Goal: Task Accomplishment & Management: Use online tool/utility

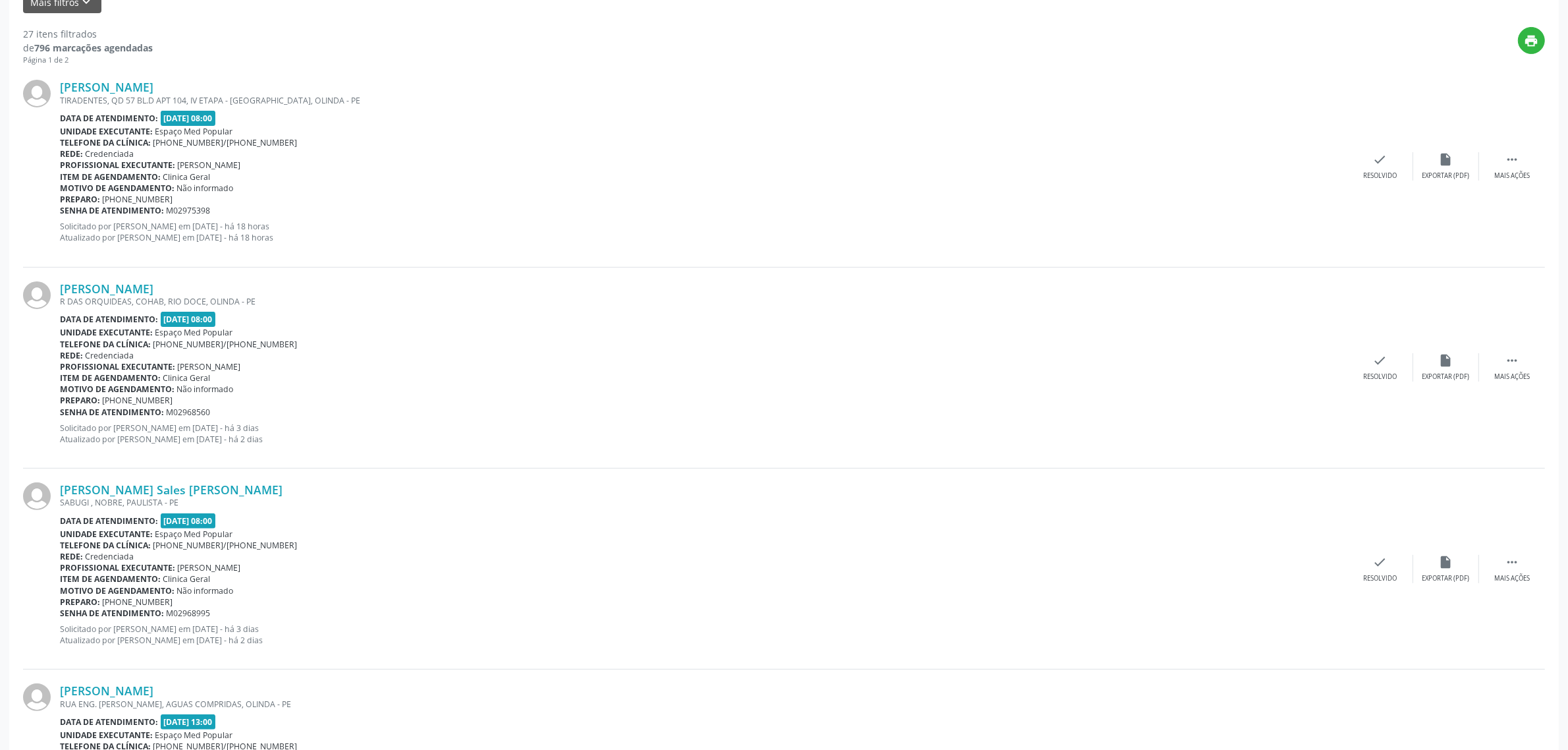
scroll to position [165, 0]
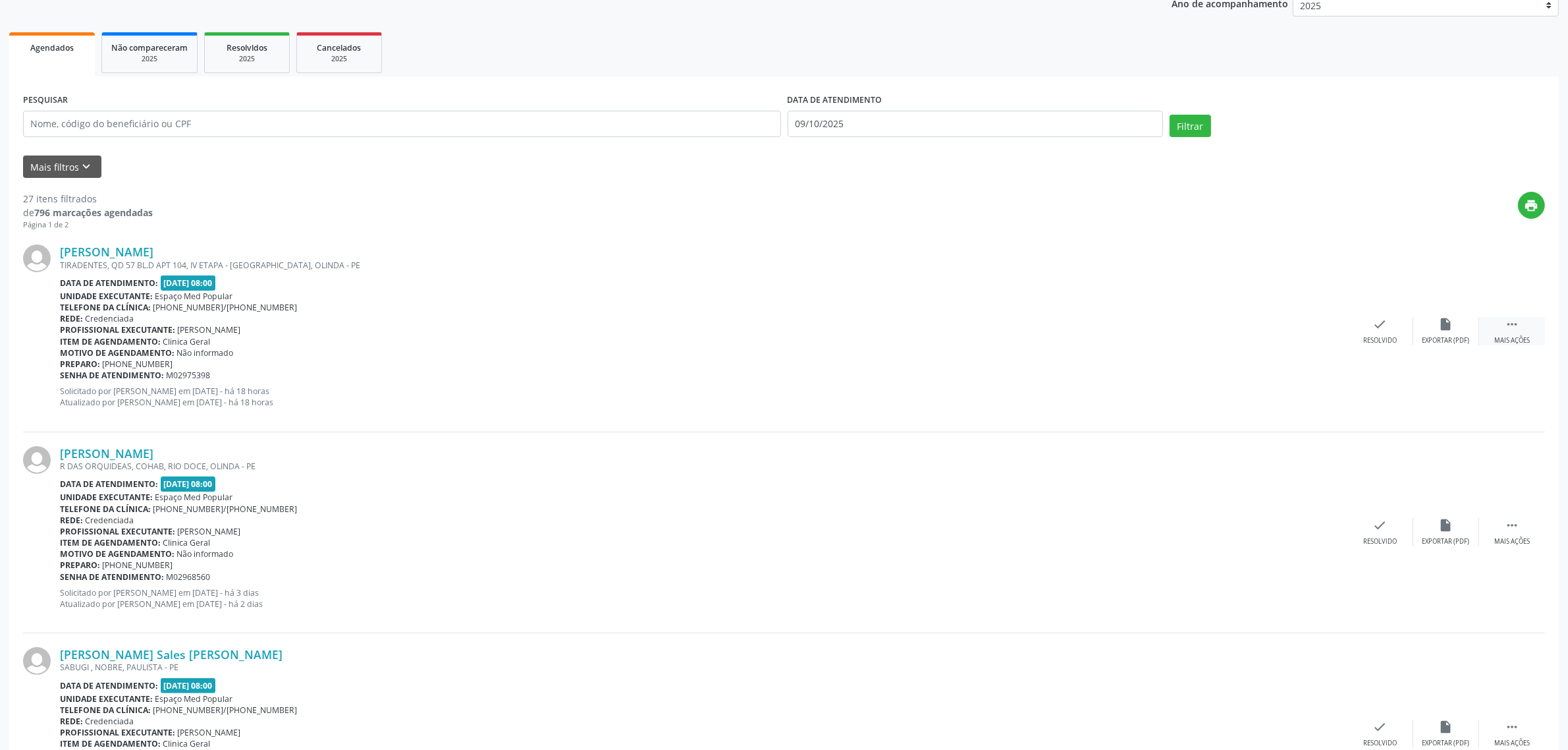
click at [1501, 332] on div " Mais ações" at bounding box center [1511, 331] width 66 height 28
click at [1446, 331] on icon "alarm_off" at bounding box center [1446, 323] width 14 height 14
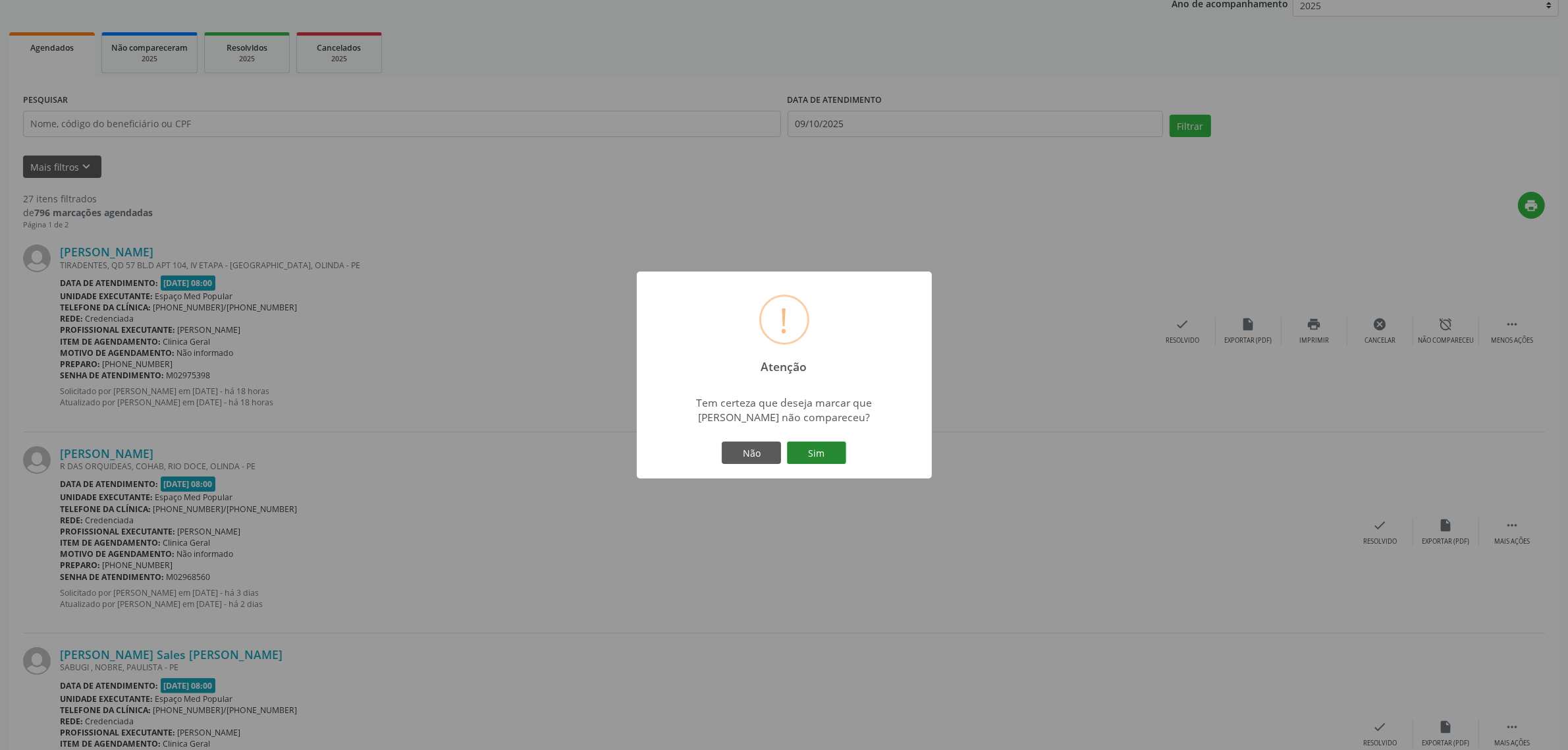
click at [821, 450] on button "Sim" at bounding box center [816, 452] width 59 height 22
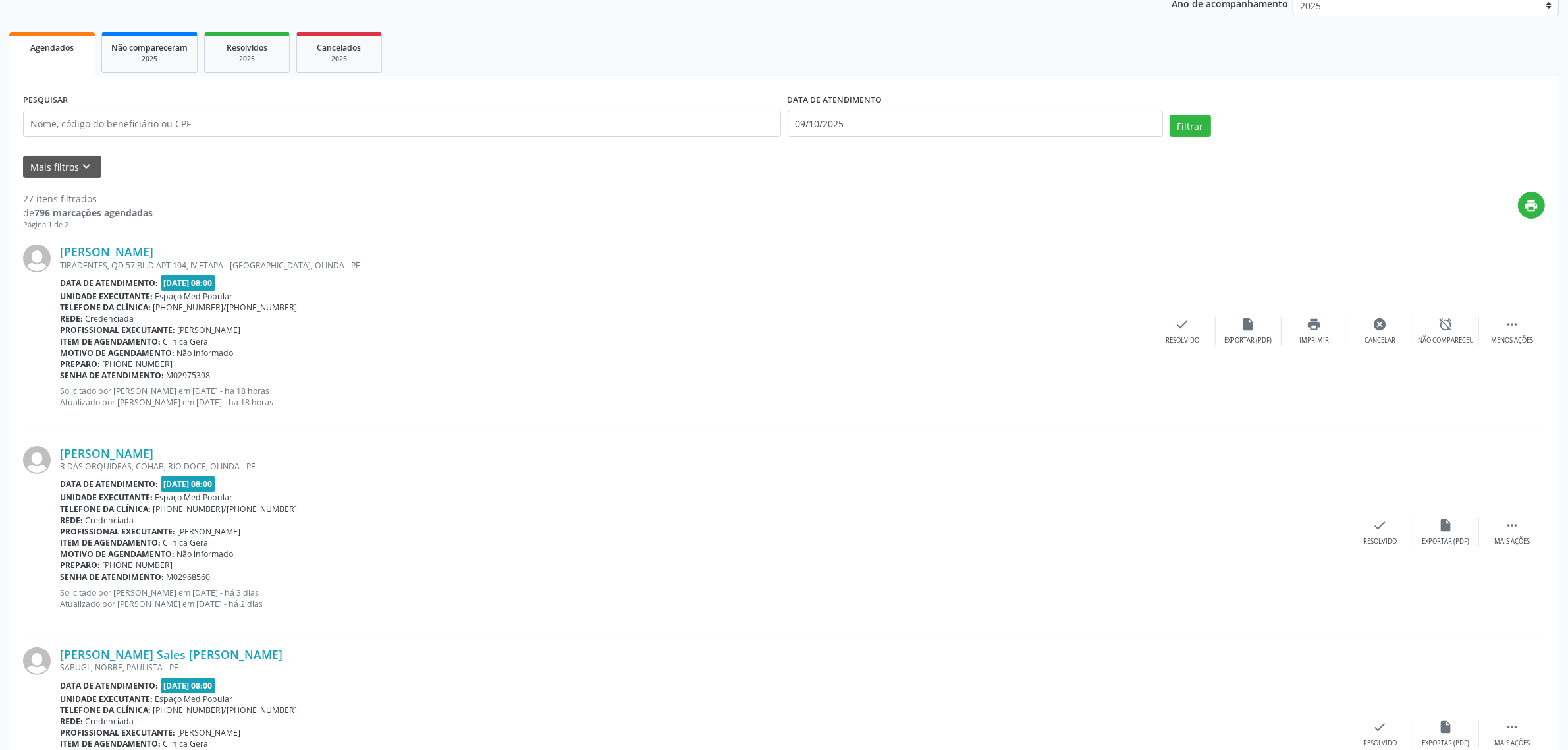
scroll to position [0, 0]
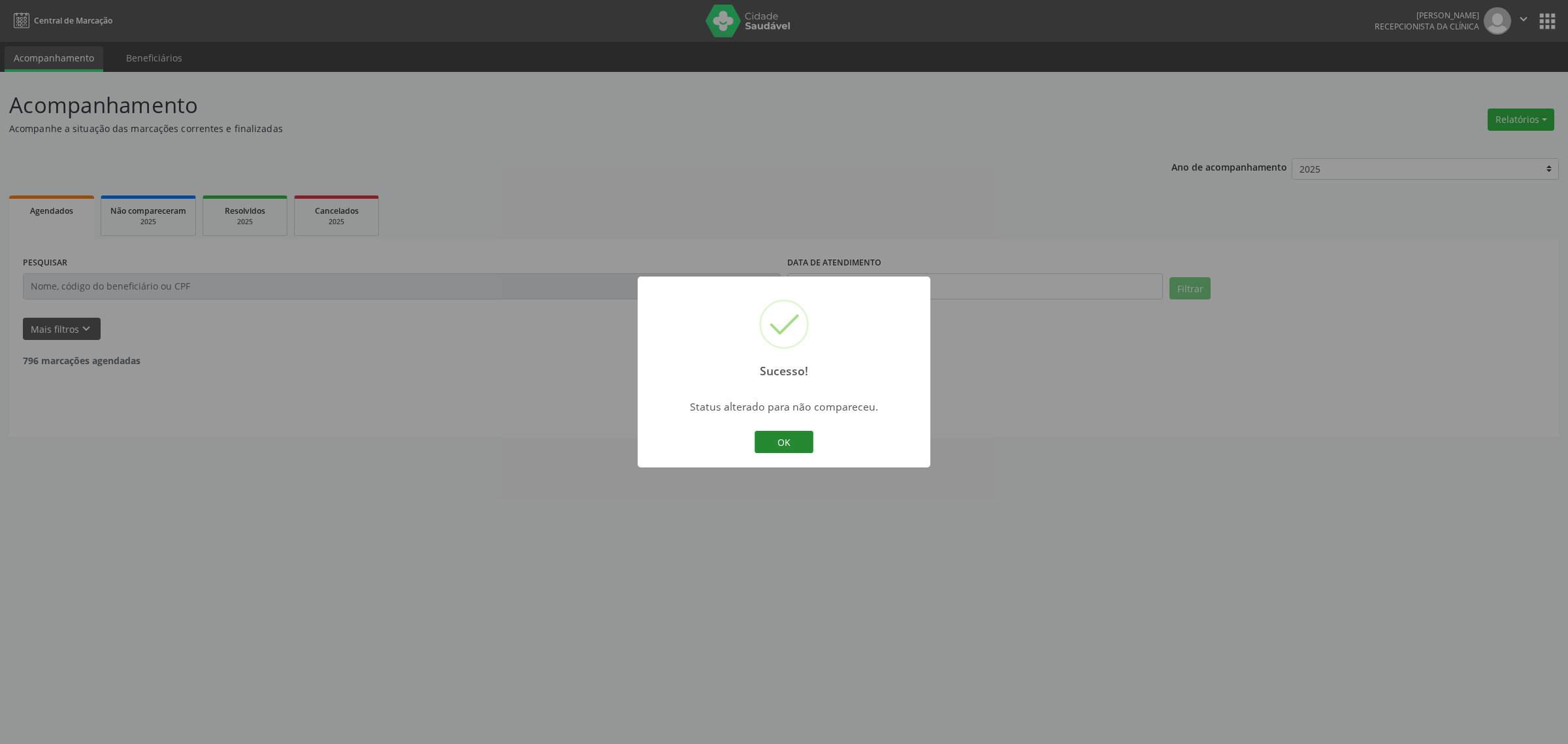
click at [800, 446] on button "OK" at bounding box center [784, 441] width 59 height 22
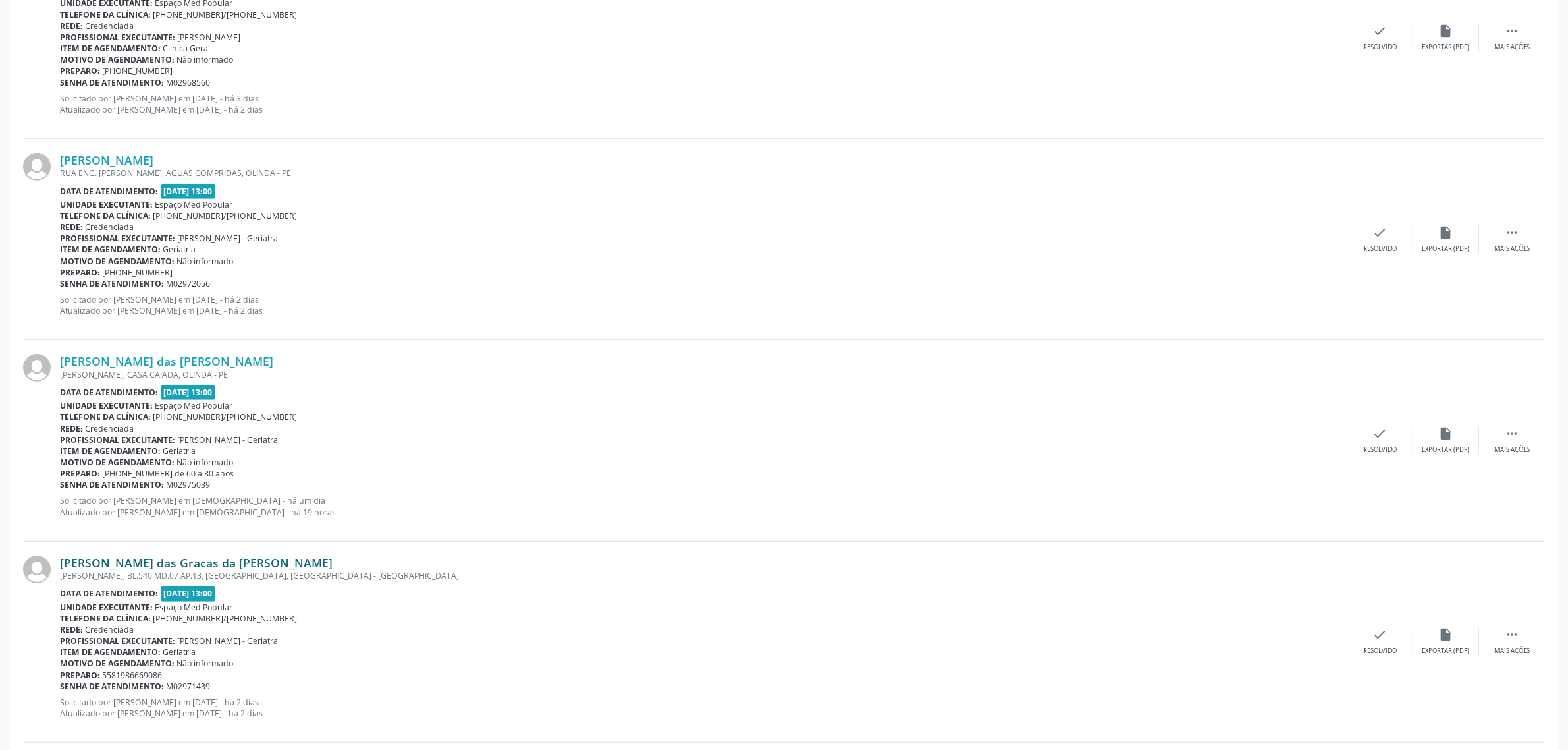
scroll to position [741, 0]
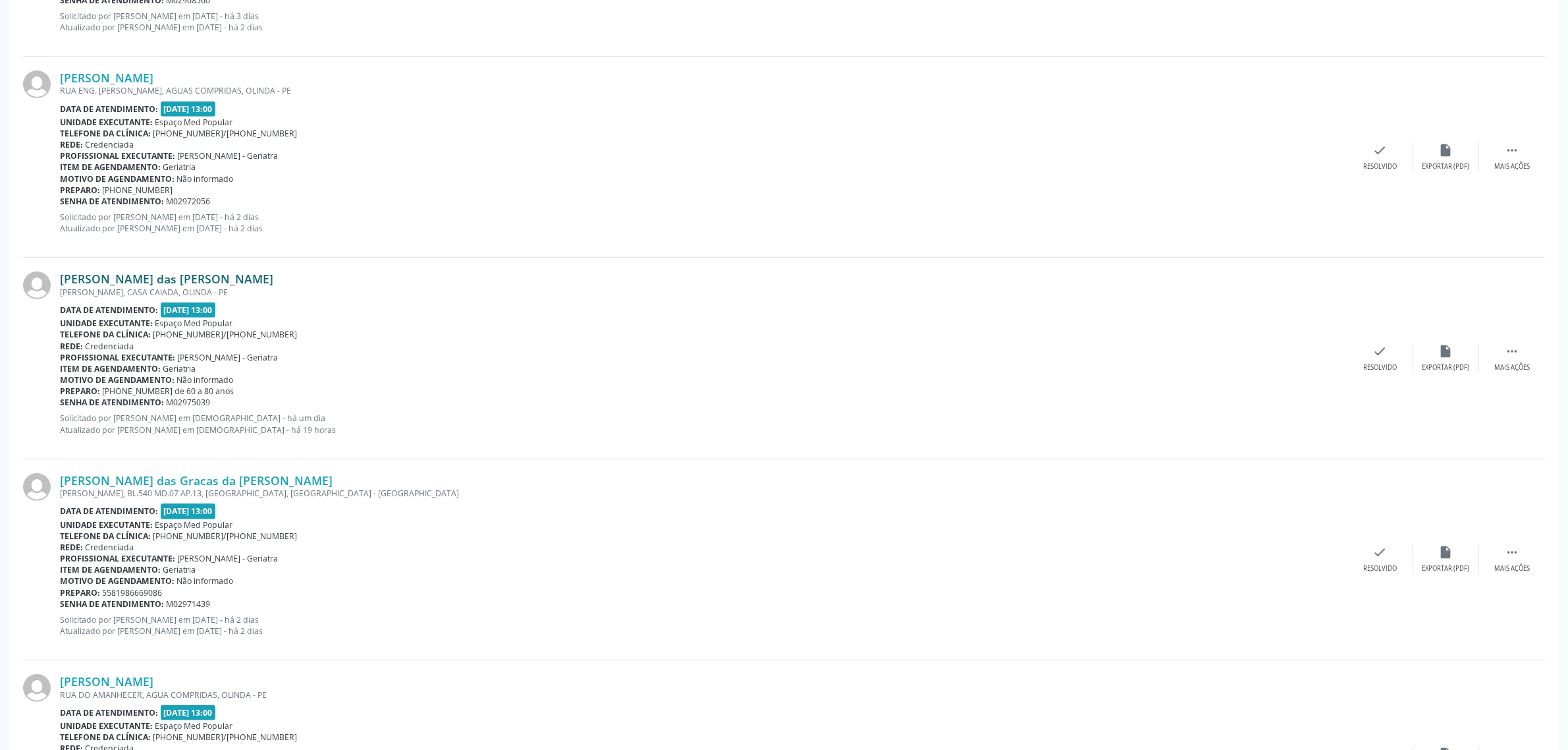
click at [152, 278] on link "[PERSON_NAME] das [PERSON_NAME]" at bounding box center [167, 278] width 213 height 14
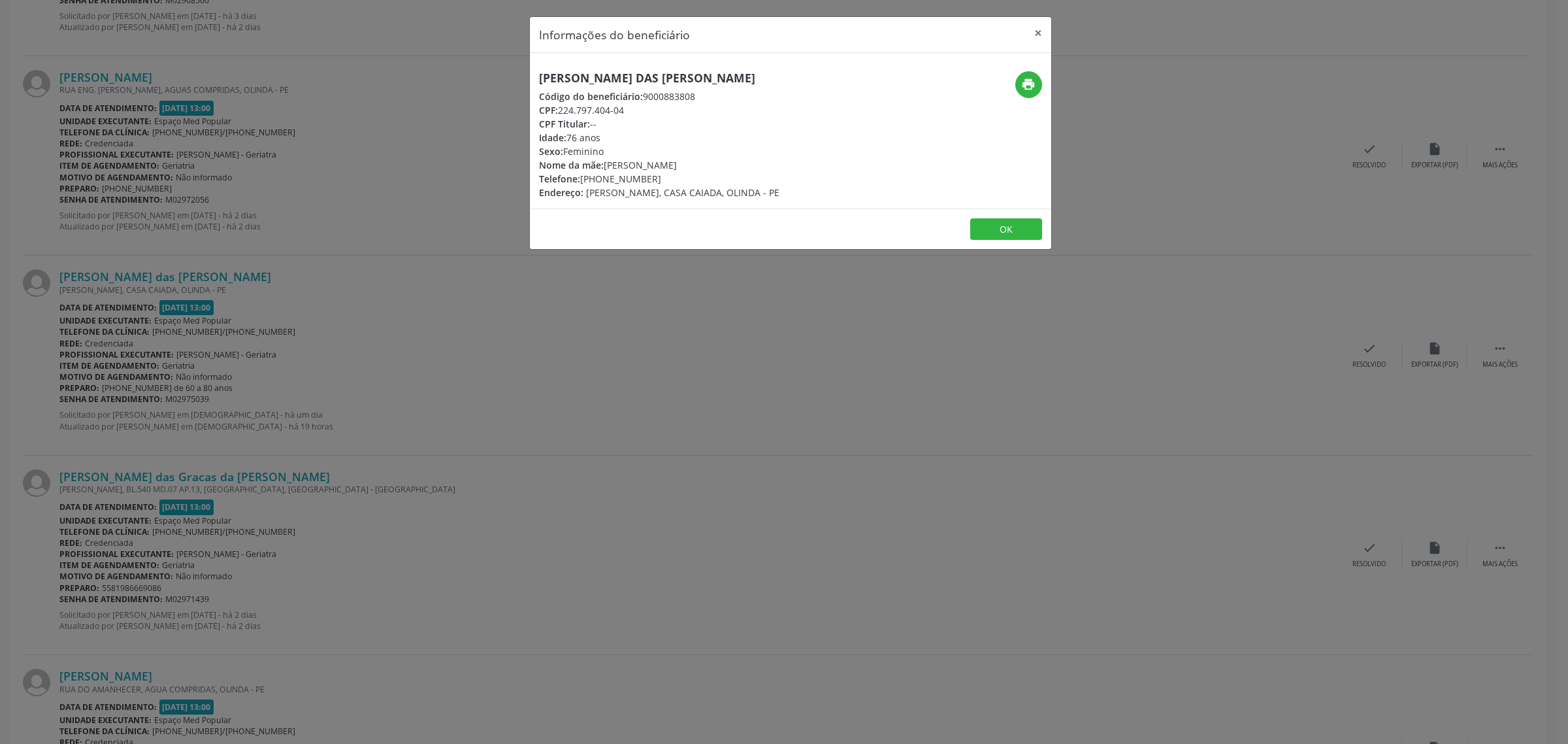
drag, startPoint x: 651, startPoint y: 176, endPoint x: 583, endPoint y: 179, distance: 68.1
click at [583, 179] on div "Telefone: [PHONE_NUMBER]" at bounding box center [659, 179] width 241 height 14
copy div "81) 99314-3445"
click at [818, 446] on div "Informações do beneficiário × [PERSON_NAME] das [PERSON_NAME] Código do benefic…" at bounding box center [784, 372] width 1568 height 744
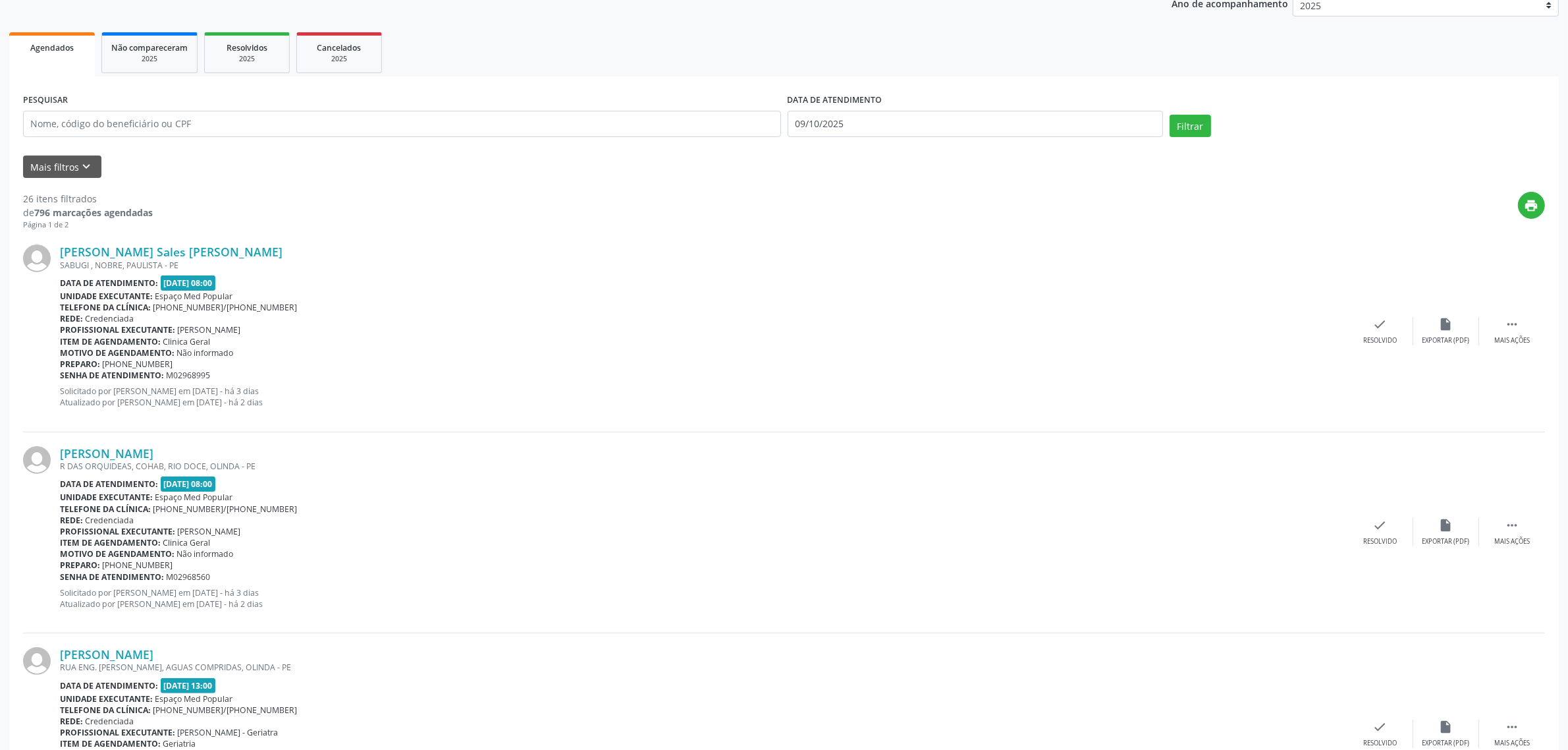
scroll to position [0, 0]
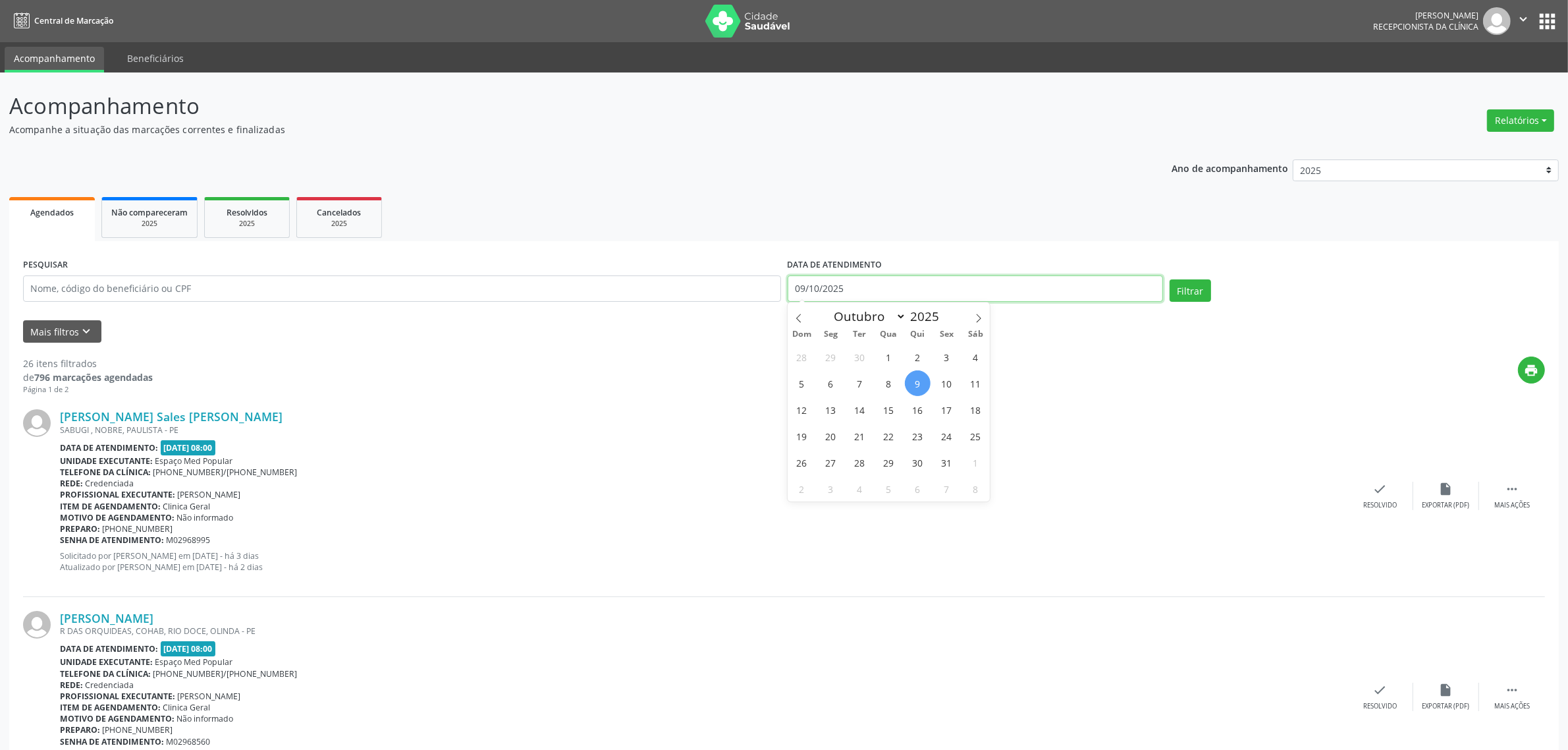
click at [886, 283] on input "09/10/2025" at bounding box center [975, 288] width 376 height 27
click at [934, 376] on div "28 29 30 1 2 3 4 5 6 7 8 9 10 11 12 13 14 15 16 17 18 19 20 21 22 23 24 25 26 2…" at bounding box center [888, 422] width 202 height 158
click at [943, 382] on span "10" at bounding box center [946, 382] width 26 height 26
type input "[DATE]"
click at [943, 382] on span "10" at bounding box center [946, 382] width 26 height 26
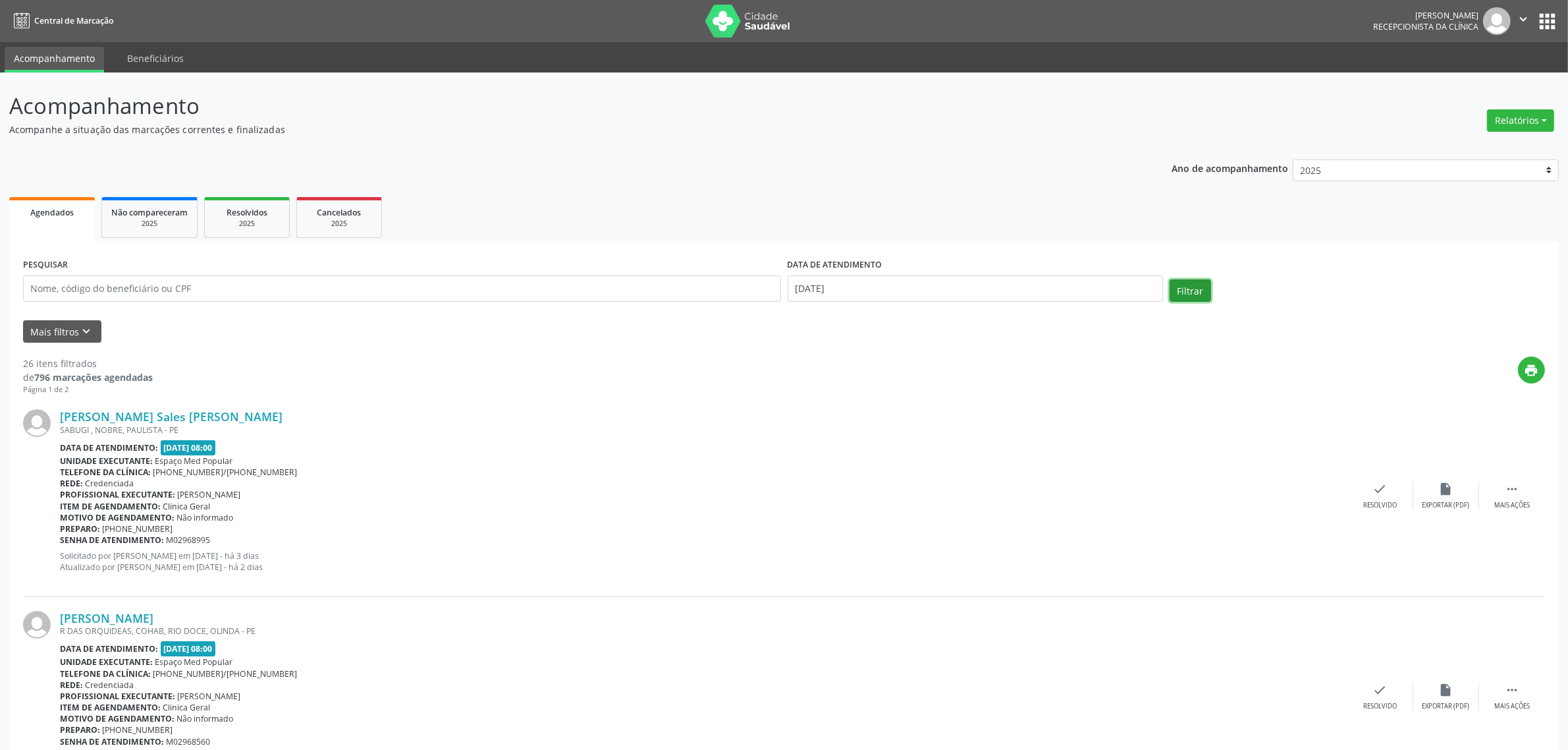
click at [1196, 288] on button "Filtrar" at bounding box center [1191, 290] width 42 height 22
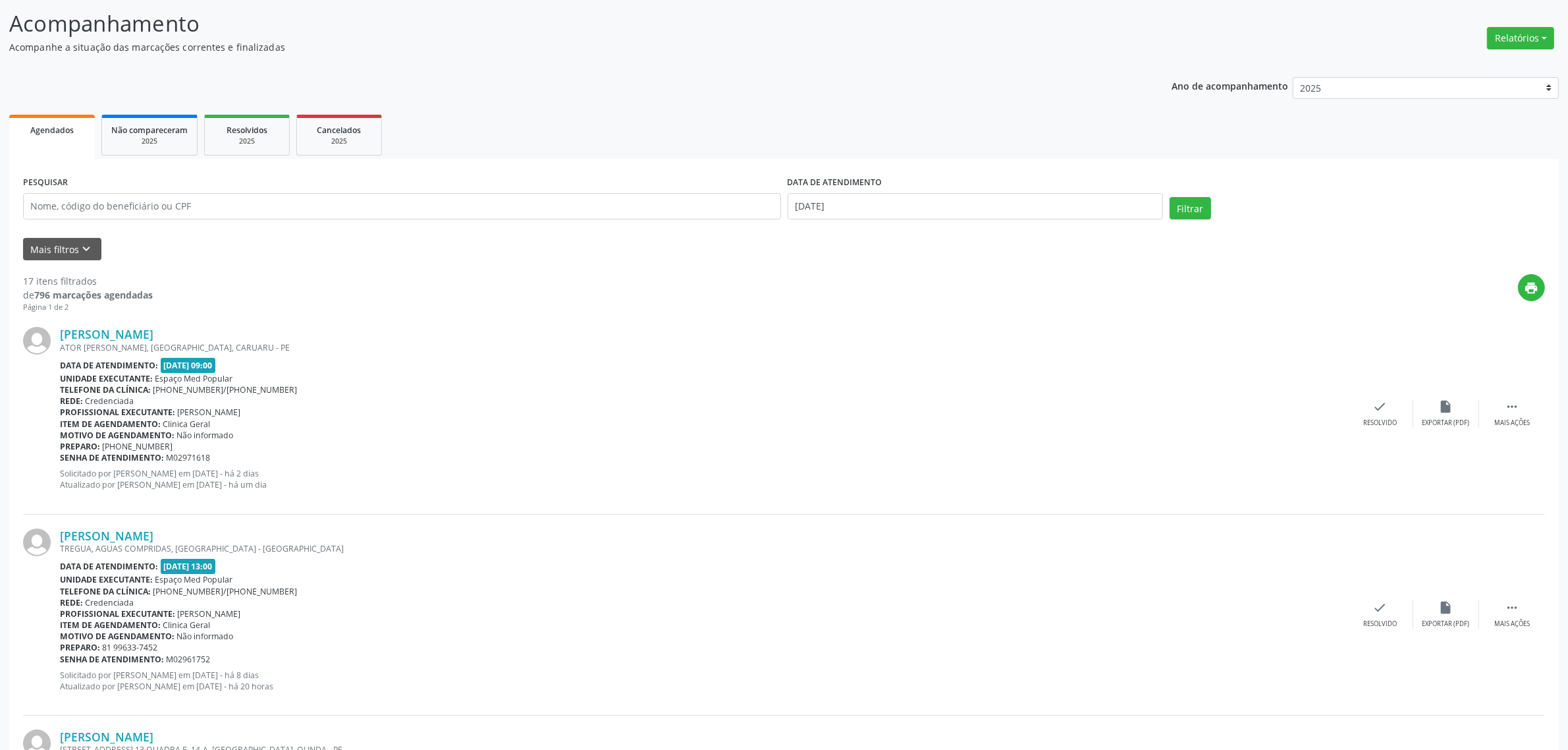
scroll to position [165, 0]
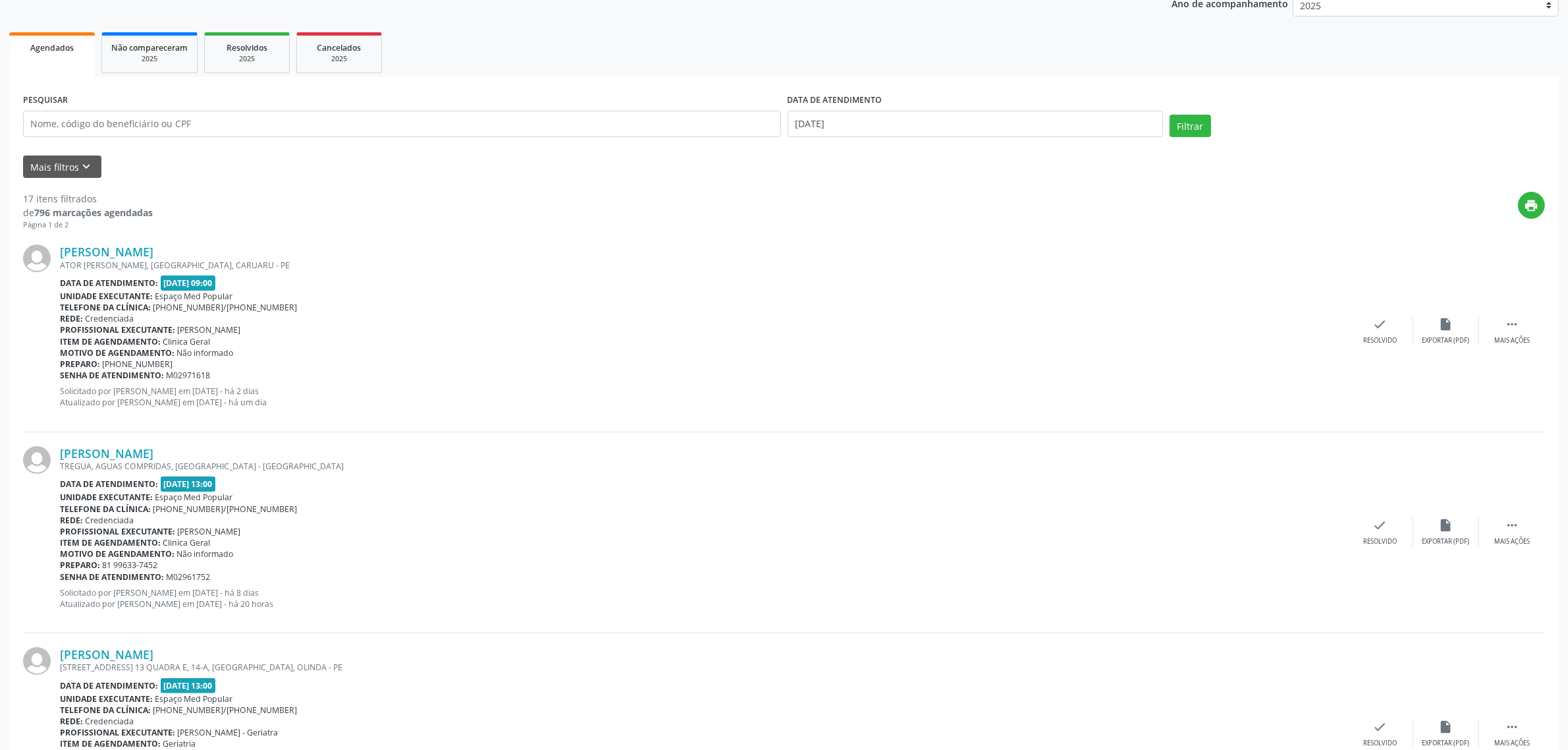
drag, startPoint x: 197, startPoint y: 326, endPoint x: 256, endPoint y: 318, distance: 59.5
click at [256, 318] on div "[PERSON_NAME] ATOR [PERSON_NAME], [GEOGRAPHIC_DATA], [GEOGRAPHIC_DATA] - PE Dat…" at bounding box center [703, 330] width 1287 height 172
click at [247, 366] on div "Preparo: [PHONE_NUMBER]" at bounding box center [703, 363] width 1287 height 11
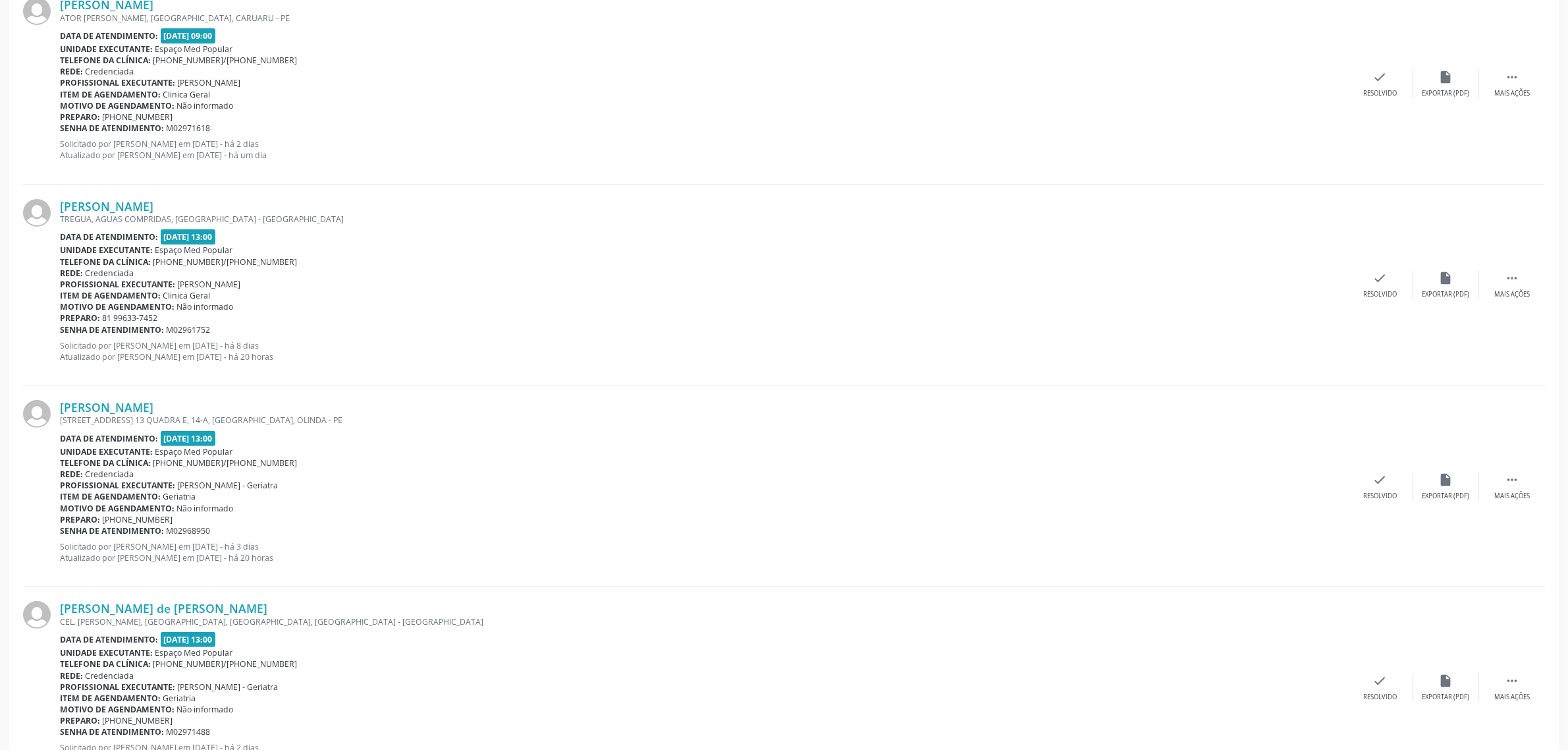
scroll to position [0, 0]
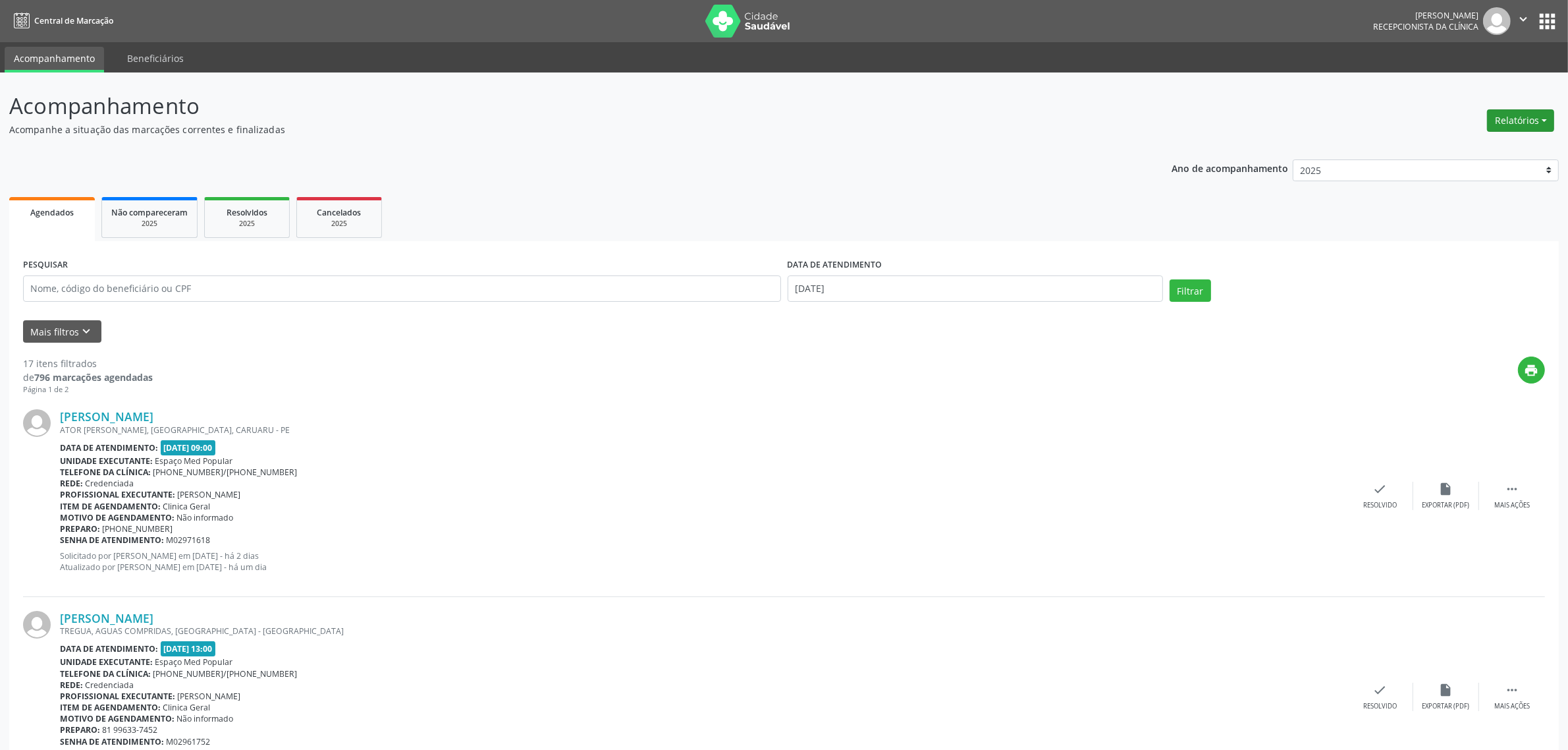
click at [1535, 121] on button "Relatórios" at bounding box center [1521, 120] width 67 height 22
click at [1481, 142] on link "Agendamentos" at bounding box center [1485, 148] width 142 height 18
select select "9"
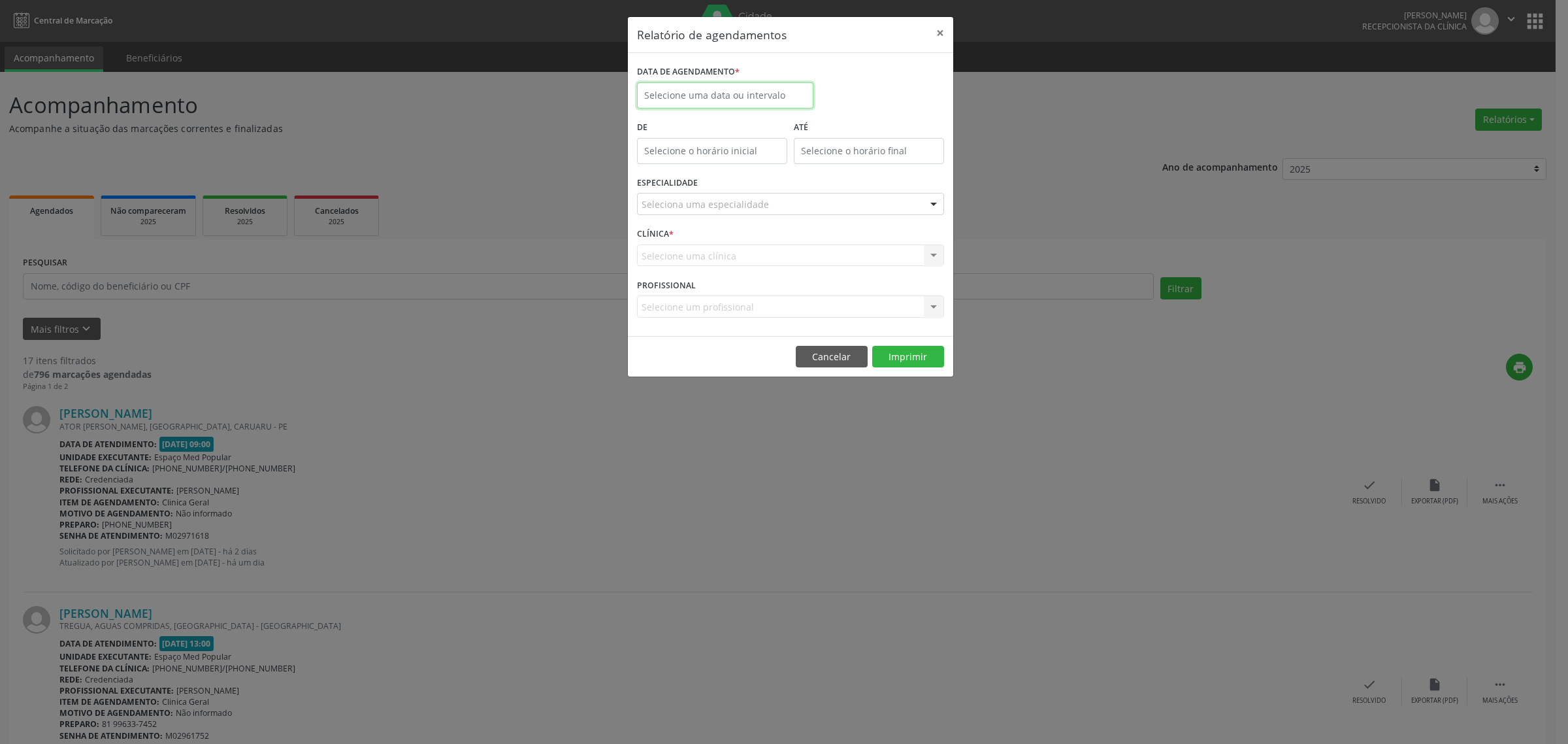
click at [753, 100] on input "text" at bounding box center [725, 96] width 176 height 26
click at [796, 186] on span "10" at bounding box center [794, 189] width 26 height 26
type input "[DATE]"
click at [796, 186] on span "10" at bounding box center [794, 189] width 26 height 26
click at [779, 204] on div "Seleciona uma especialidade" at bounding box center [791, 203] width 307 height 22
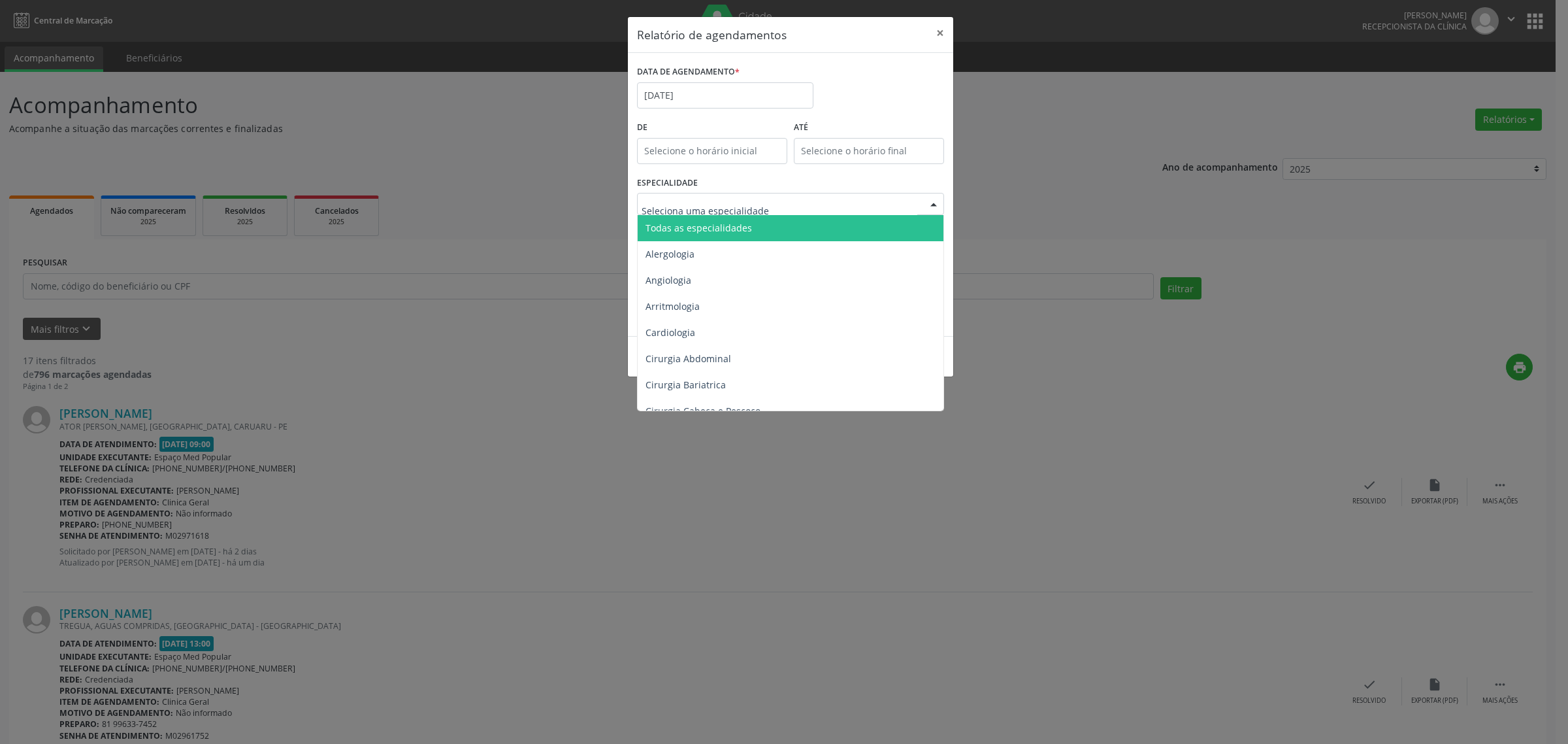
click at [824, 217] on span "Todas as especialidades" at bounding box center [791, 228] width 307 height 26
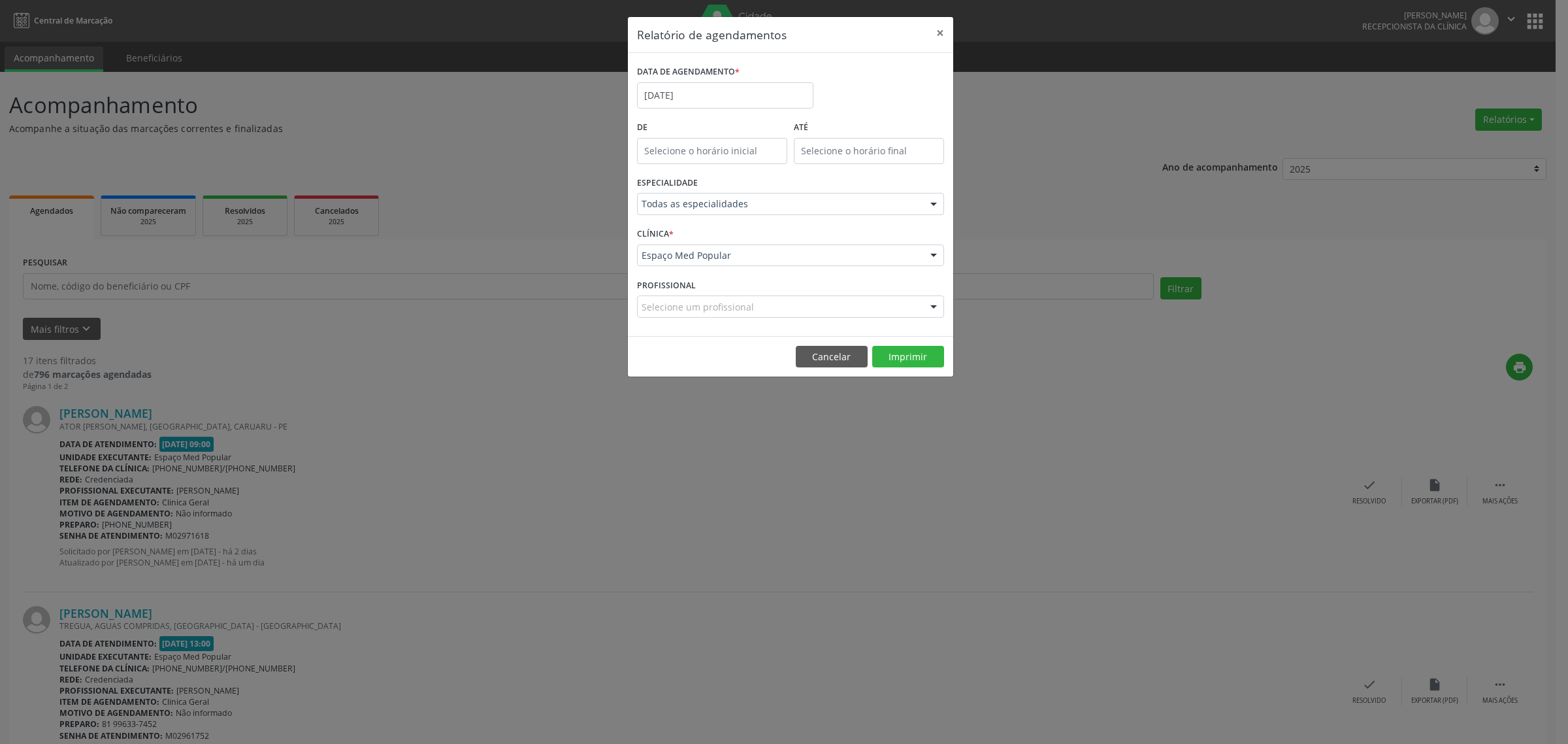
click at [770, 308] on div "Selecione um profissional" at bounding box center [791, 306] width 307 height 22
type input "m"
click at [747, 366] on footer "Cancelar Imprimir" at bounding box center [791, 356] width 326 height 41
click at [900, 365] on button "Imprimir" at bounding box center [908, 356] width 72 height 22
click at [827, 361] on button "Cancelar" at bounding box center [832, 356] width 72 height 22
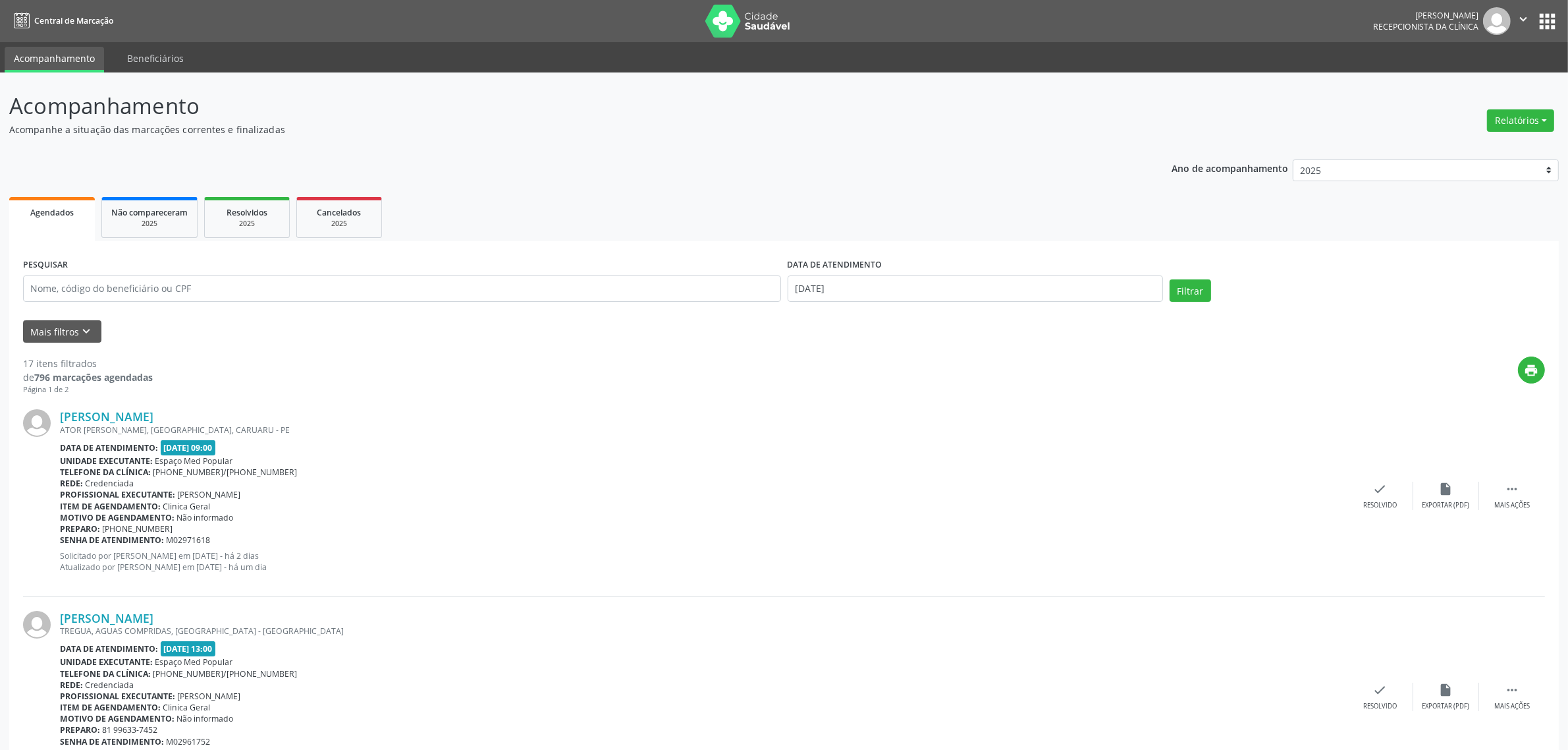
click at [769, 512] on div "Motivo de agendamento: Não informado" at bounding box center [703, 517] width 1287 height 11
